Goal: Task Accomplishment & Management: Use online tool/utility

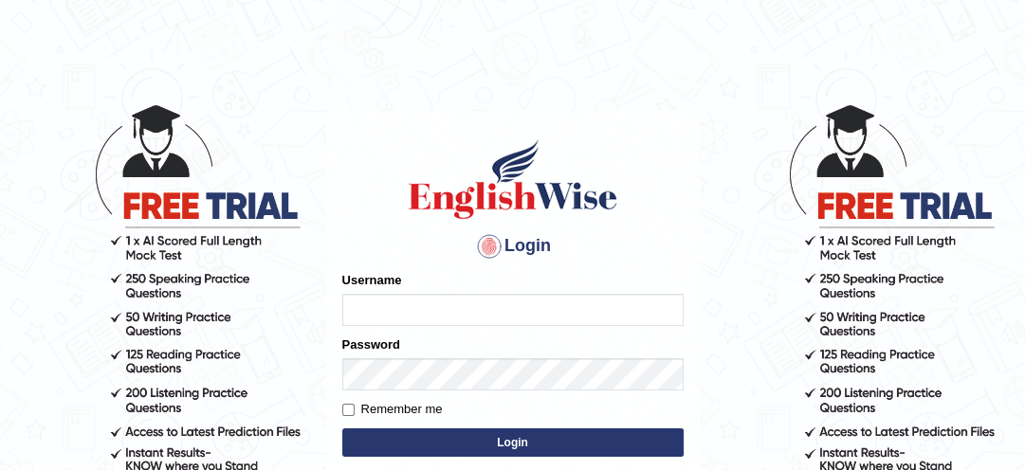
type input "lambertayeligiliga_Englishwise"
click at [470, 447] on button "Login" at bounding box center [512, 442] width 341 height 28
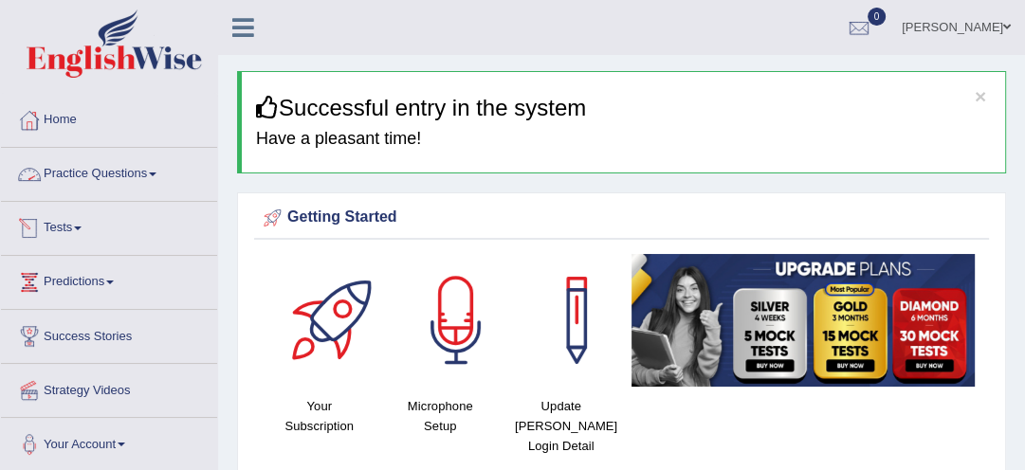
click at [76, 211] on link "Tests" at bounding box center [109, 225] width 216 height 47
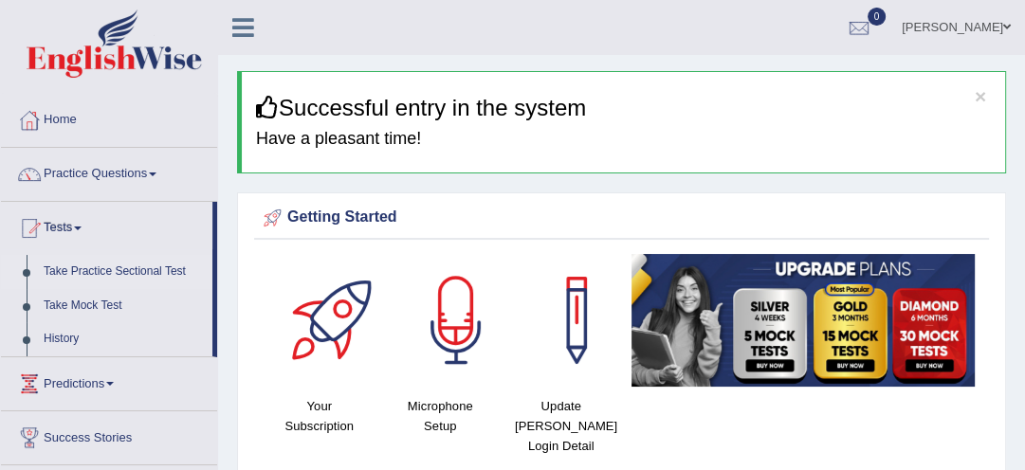
click at [98, 271] on link "Take Practice Sectional Test" at bounding box center [123, 272] width 177 height 34
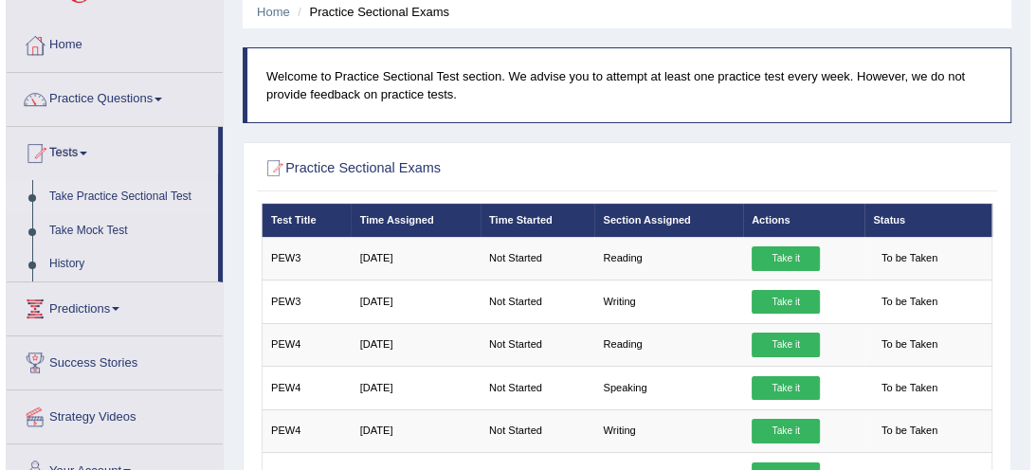
scroll to position [121, 0]
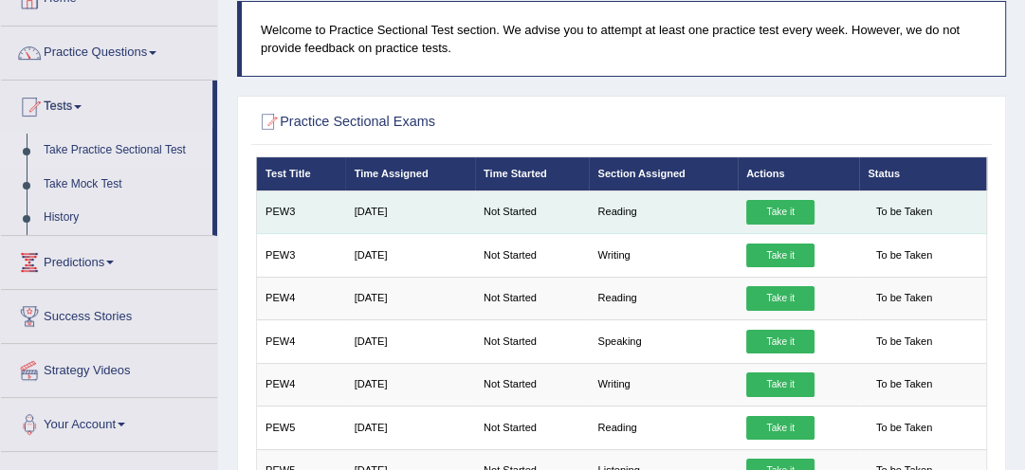
click at [776, 205] on link "Take it" at bounding box center [780, 212] width 68 height 25
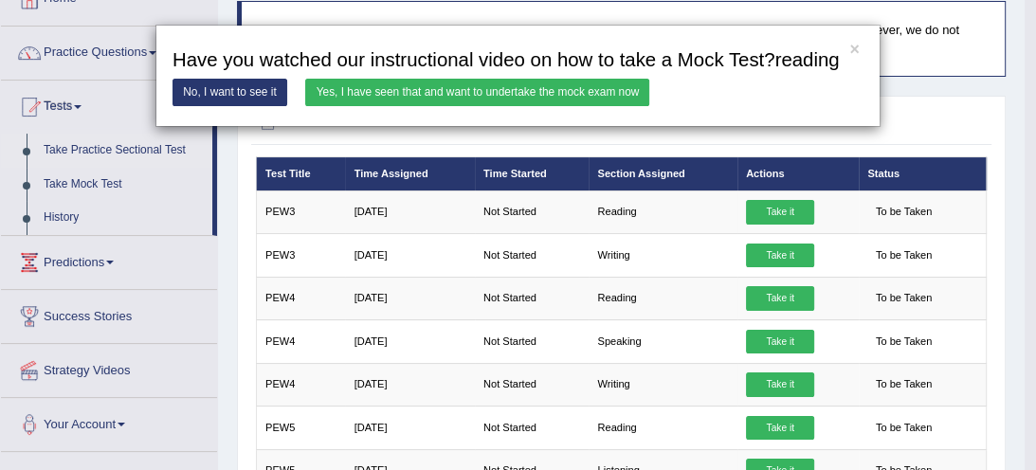
click at [548, 87] on link "Yes, I have seen that and want to undertake the mock exam now" at bounding box center [477, 92] width 344 height 27
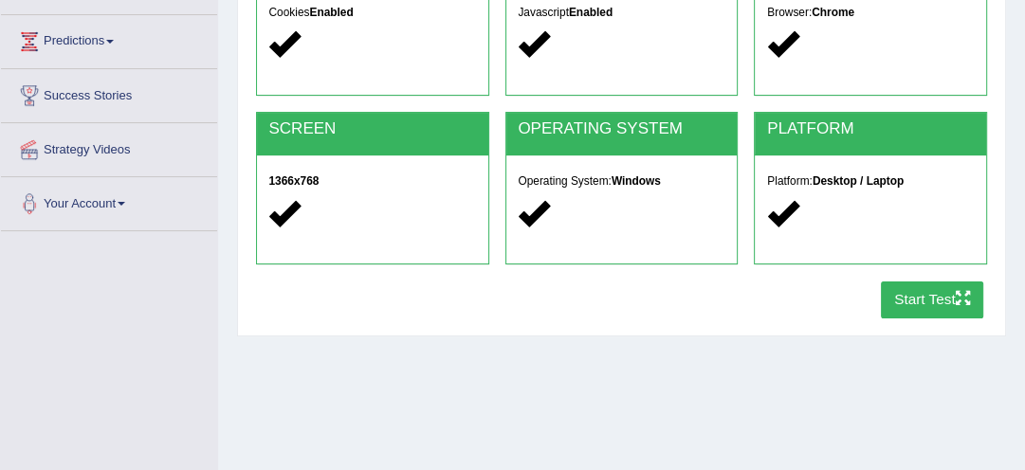
scroll to position [243, 0]
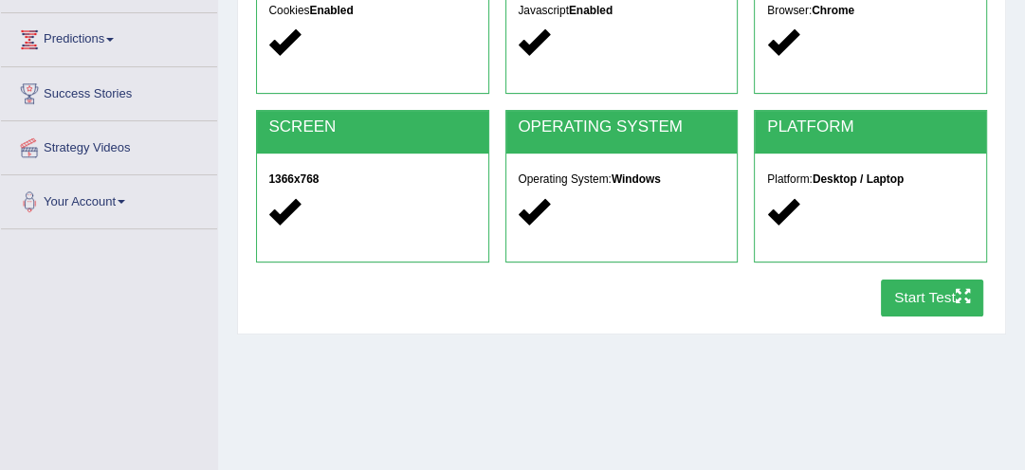
click at [938, 296] on button "Start Test" at bounding box center [932, 298] width 103 height 37
